Goal: Transaction & Acquisition: Obtain resource

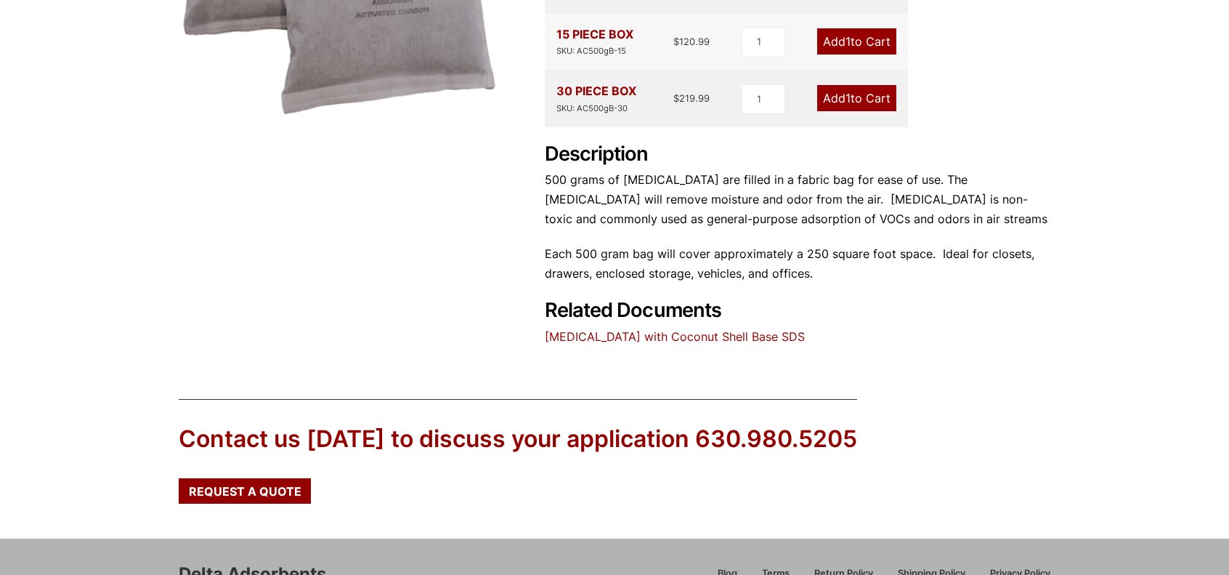
scroll to position [439, 0]
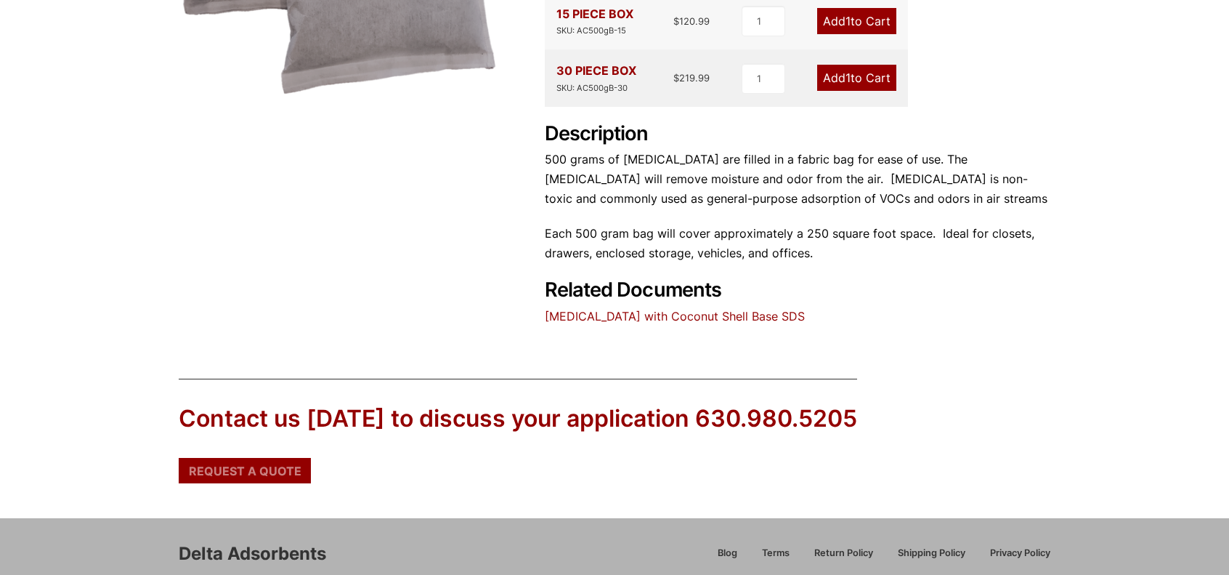
click at [254, 470] on span "Request a Quote" at bounding box center [245, 471] width 113 height 12
